Goal: Ask a question

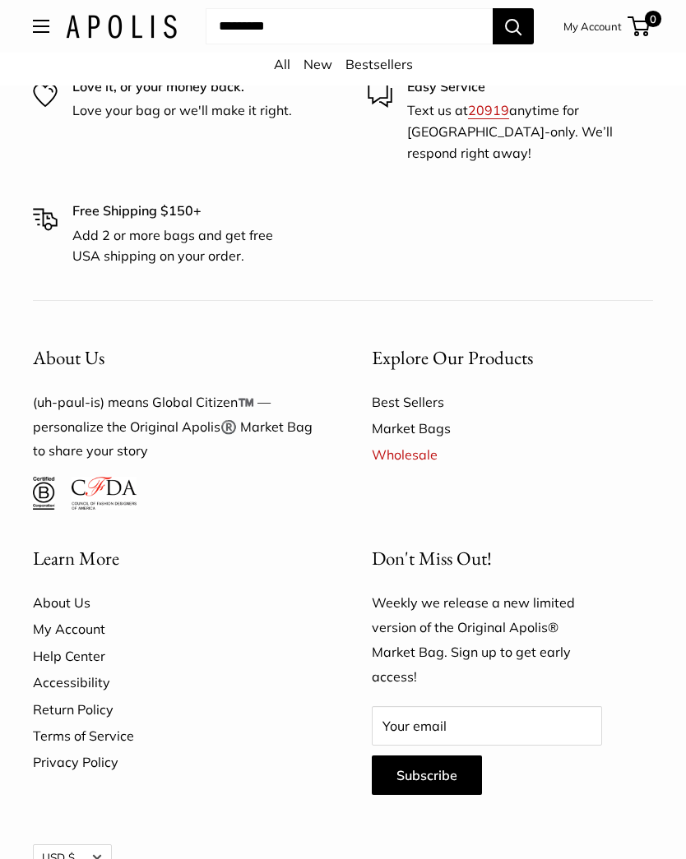
scroll to position [6442, 0]
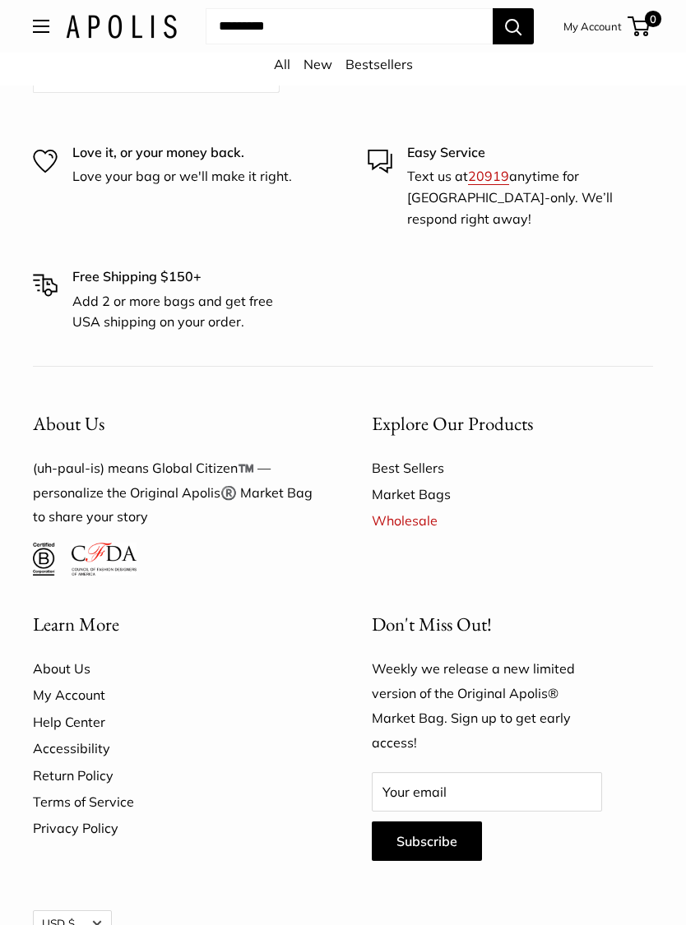
click at [50, 682] on link "My Account" at bounding box center [173, 695] width 281 height 26
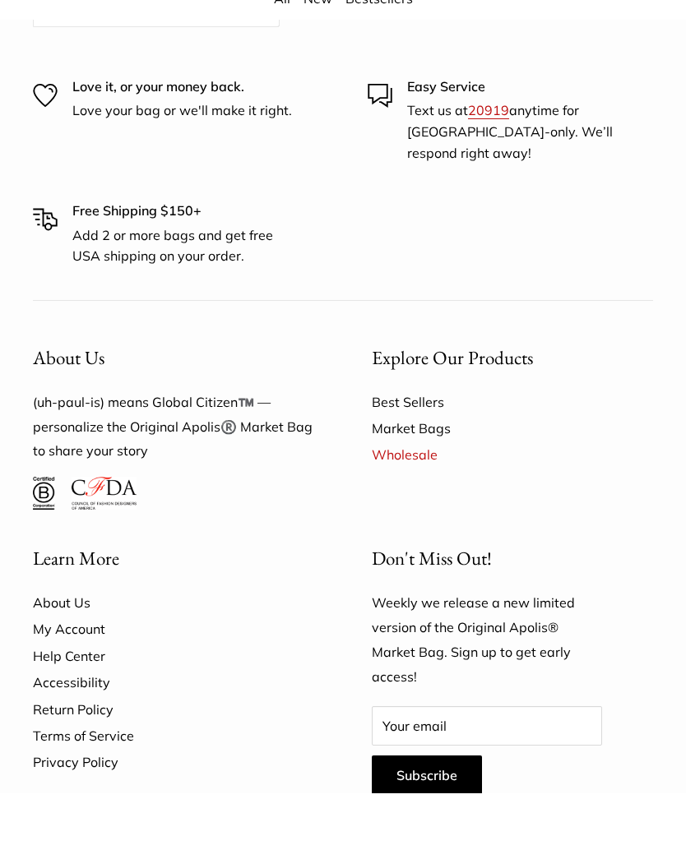
scroll to position [6508, 0]
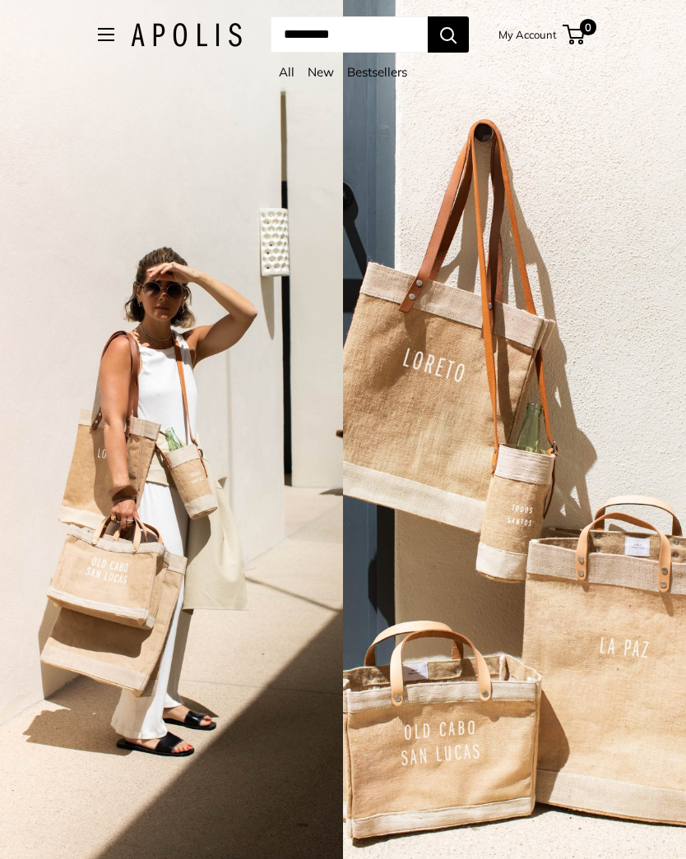
click at [544, 28] on link "My Account" at bounding box center [527, 35] width 58 height 20
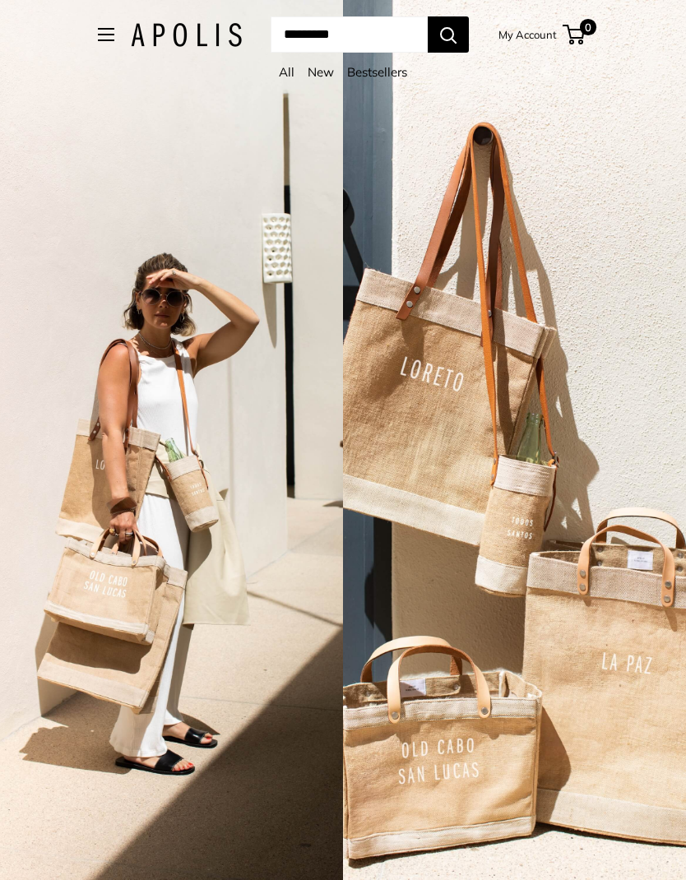
click at [103, 40] on button "Open menu" at bounding box center [106, 34] width 16 height 13
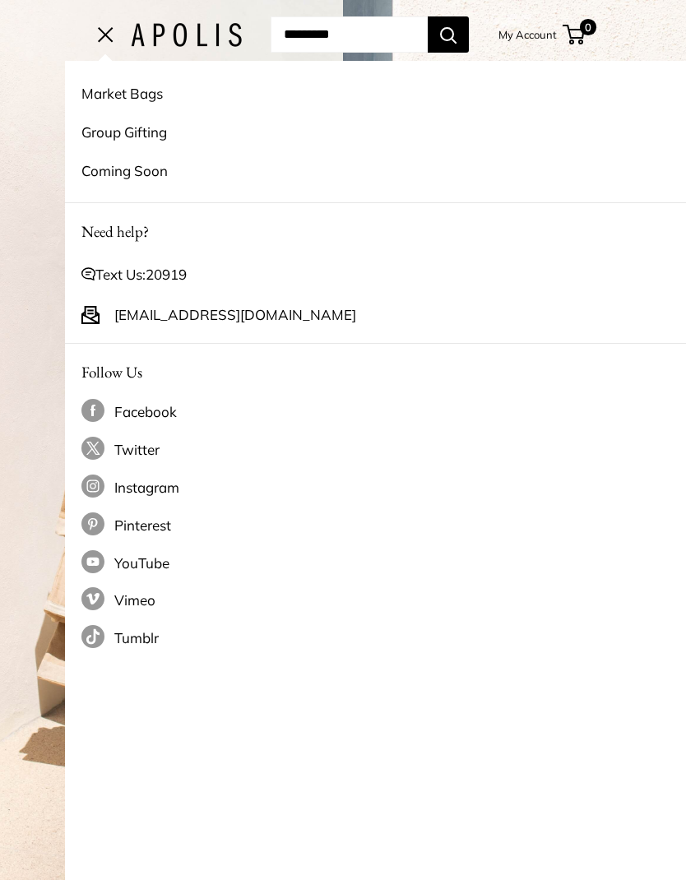
click at [114, 308] on link "[EMAIL_ADDRESS][DOMAIN_NAME]" at bounding box center [235, 315] width 242 height 26
click at [98, 28] on button "Open menu" at bounding box center [106, 34] width 16 height 13
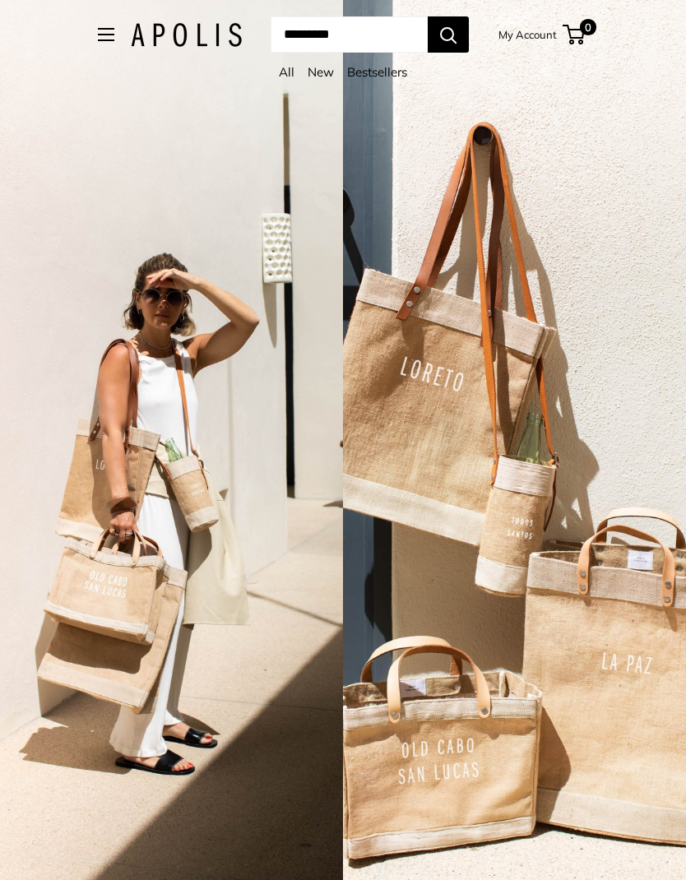
click at [378, 43] on input "Search..." at bounding box center [349, 34] width 157 height 36
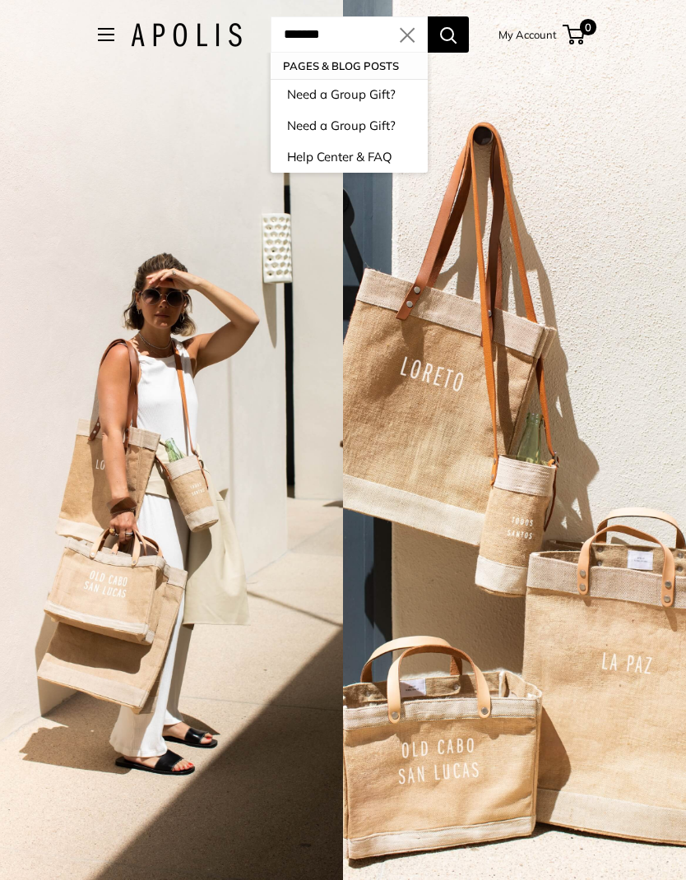
type input "*******"
click at [272, 149] on link "Help Center & FAQ" at bounding box center [349, 156] width 157 height 31
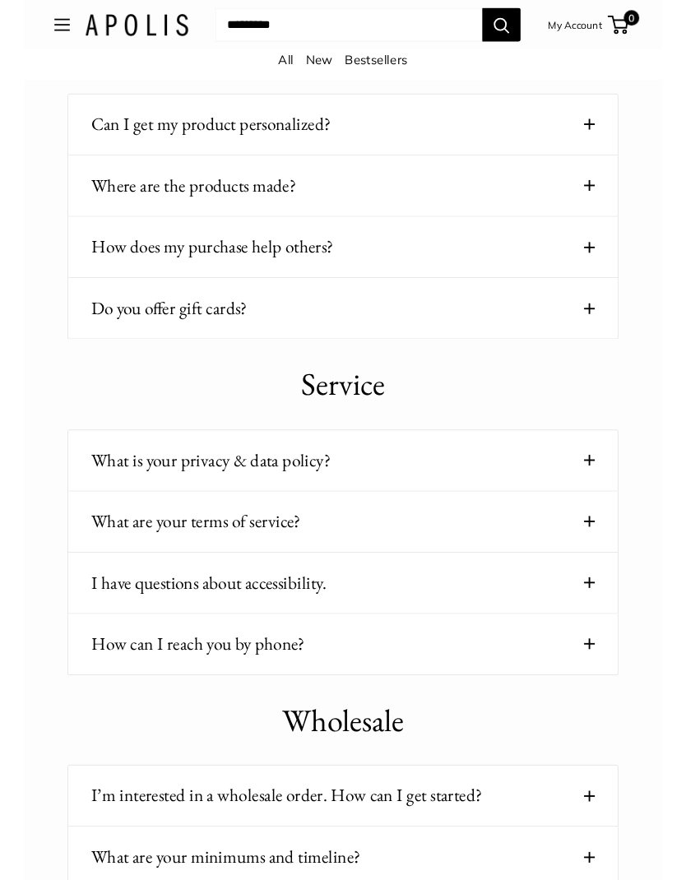
scroll to position [1398, 0]
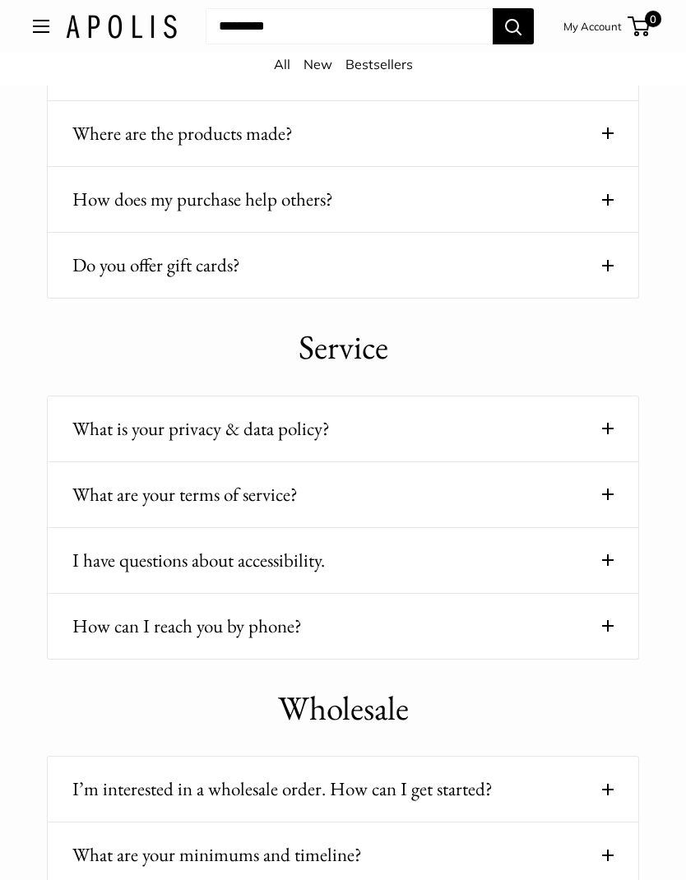
click at [607, 621] on span at bounding box center [608, 626] width 12 height 12
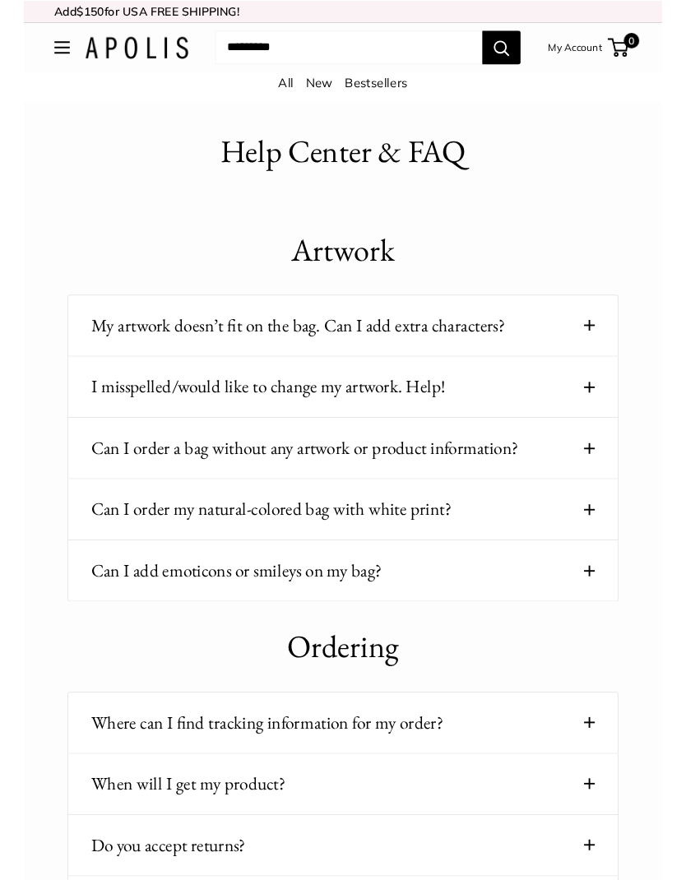
scroll to position [66, 0]
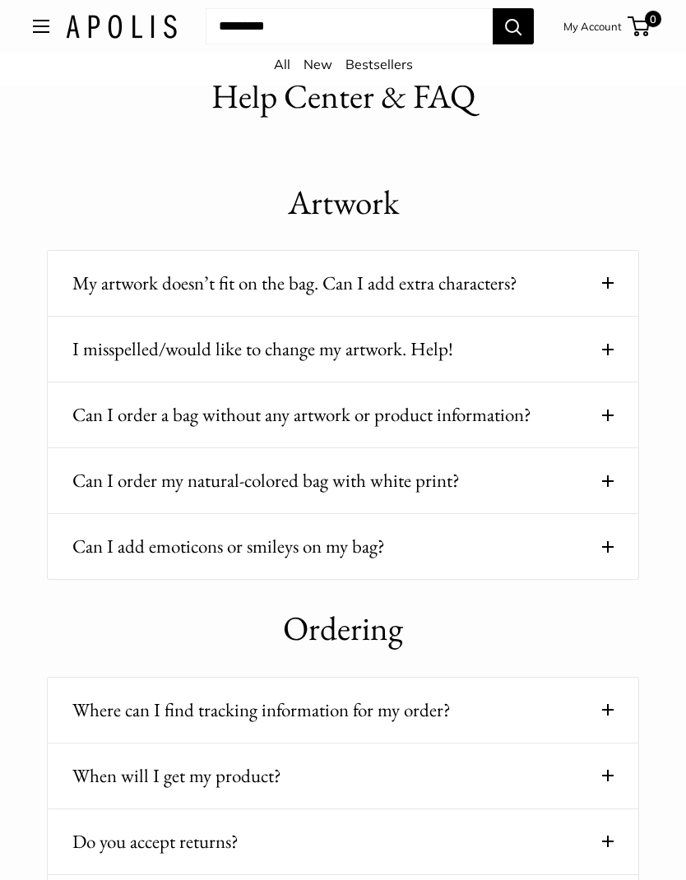
click at [601, 349] on button "I misspelled/would like to change my artwork. Help!" at bounding box center [342, 349] width 541 height 32
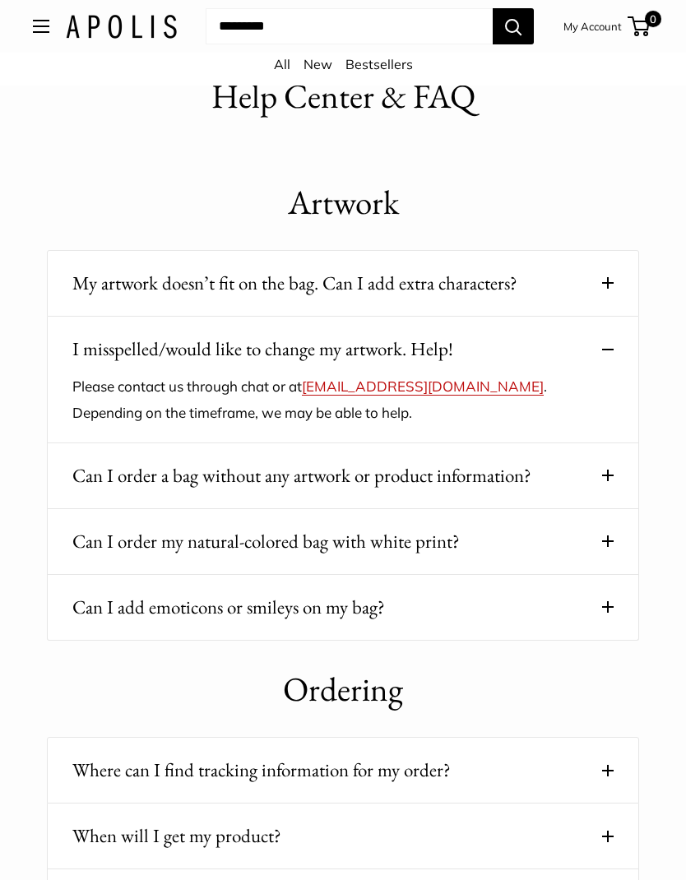
click at [406, 389] on link "service@apolisglobal.com" at bounding box center [423, 385] width 242 height 17
click at [401, 392] on link "service@apolisglobal.com" at bounding box center [423, 385] width 242 height 17
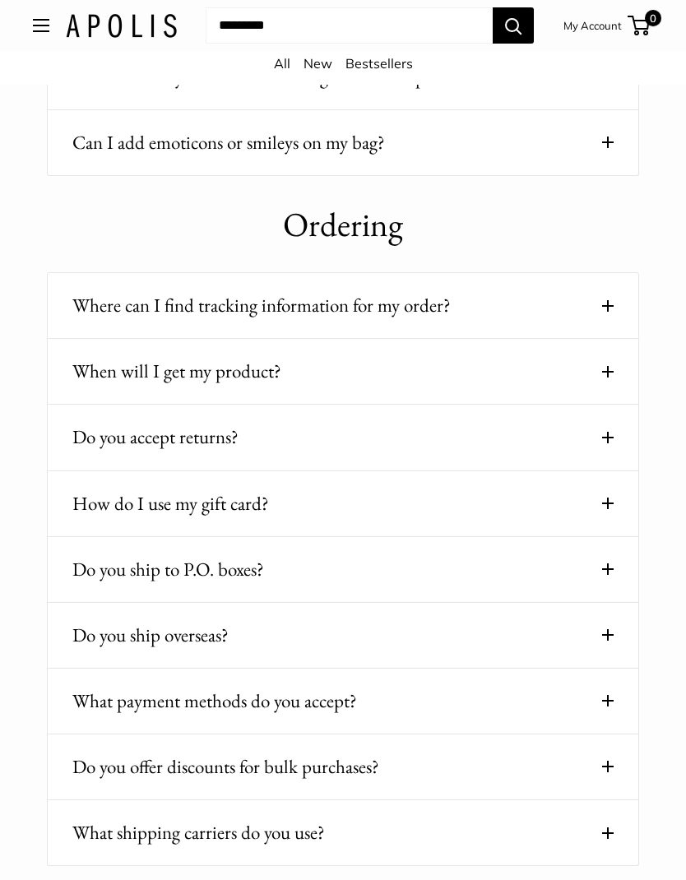
scroll to position [530, 0]
click at [604, 432] on span at bounding box center [608, 438] width 12 height 12
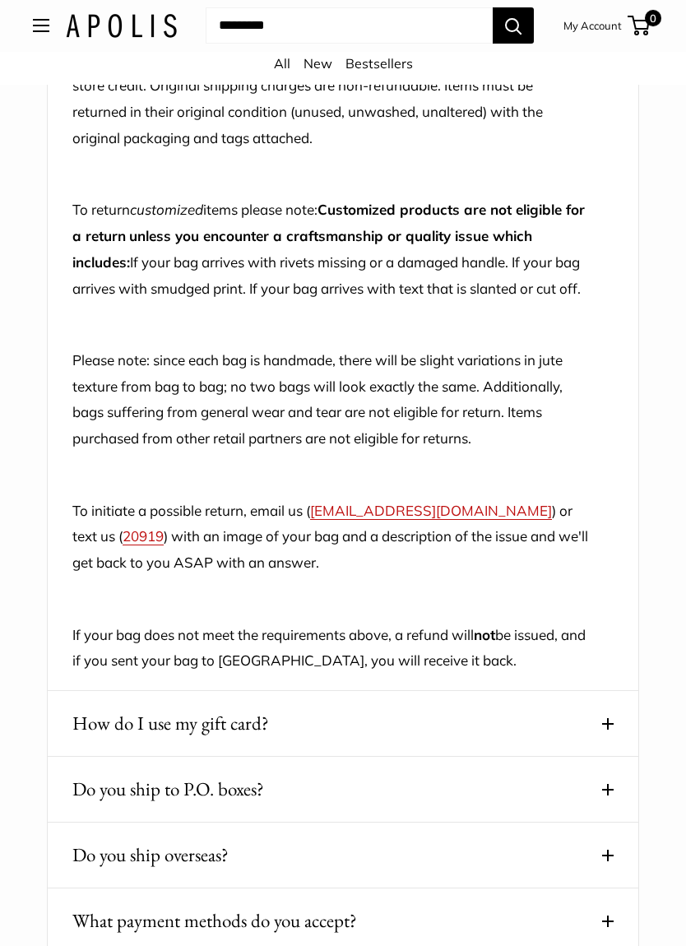
scroll to position [1168, 0]
click at [123, 544] on span "20919" at bounding box center [143, 535] width 41 height 17
